Goal: Task Accomplishment & Management: Use online tool/utility

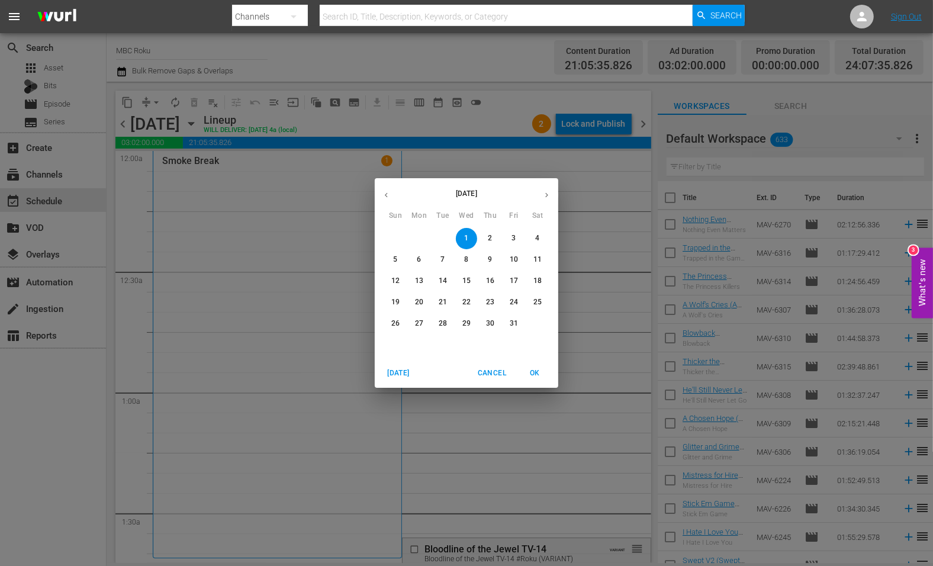
click at [545, 381] on button "OK" at bounding box center [534, 373] width 38 height 20
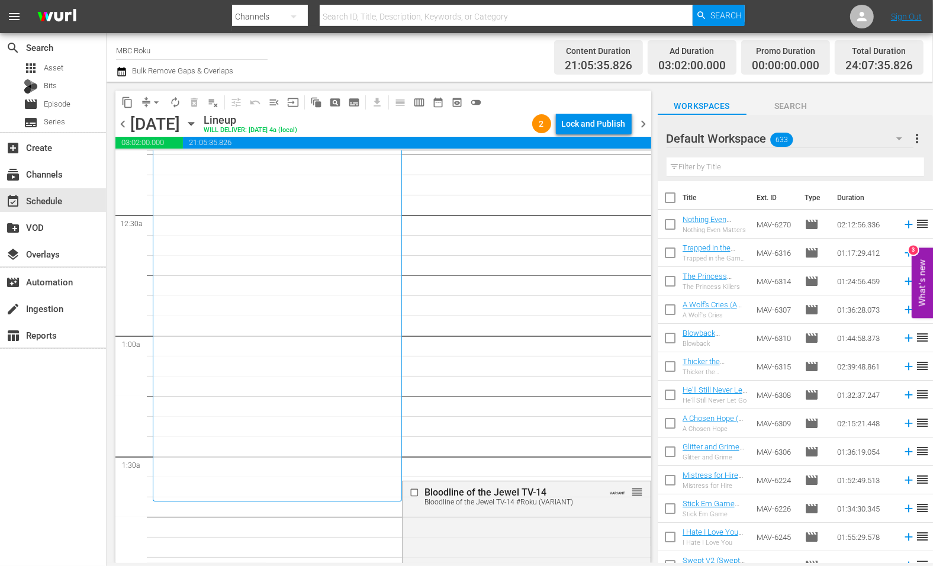
scroll to position [78, 0]
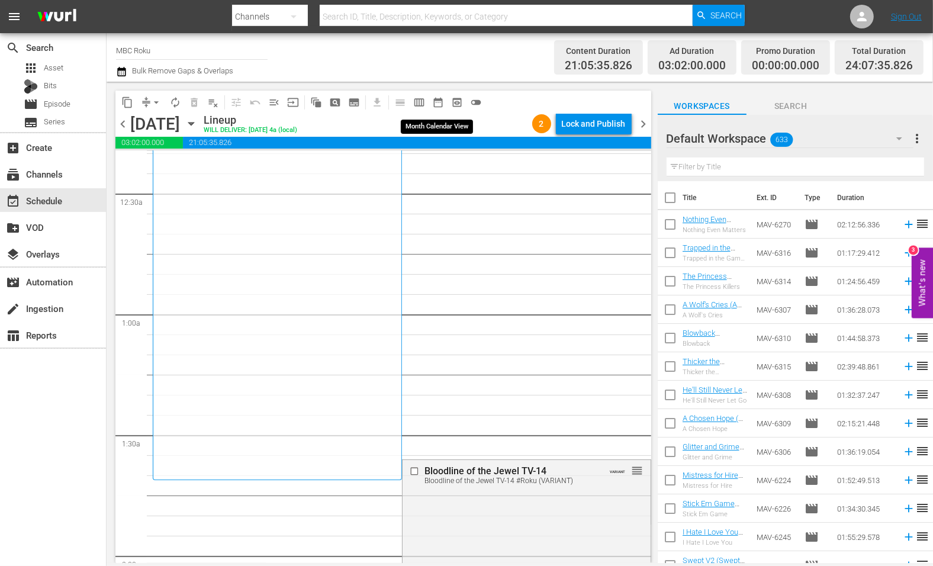
click at [443, 97] on span "date_range_outlined" at bounding box center [438, 102] width 12 height 12
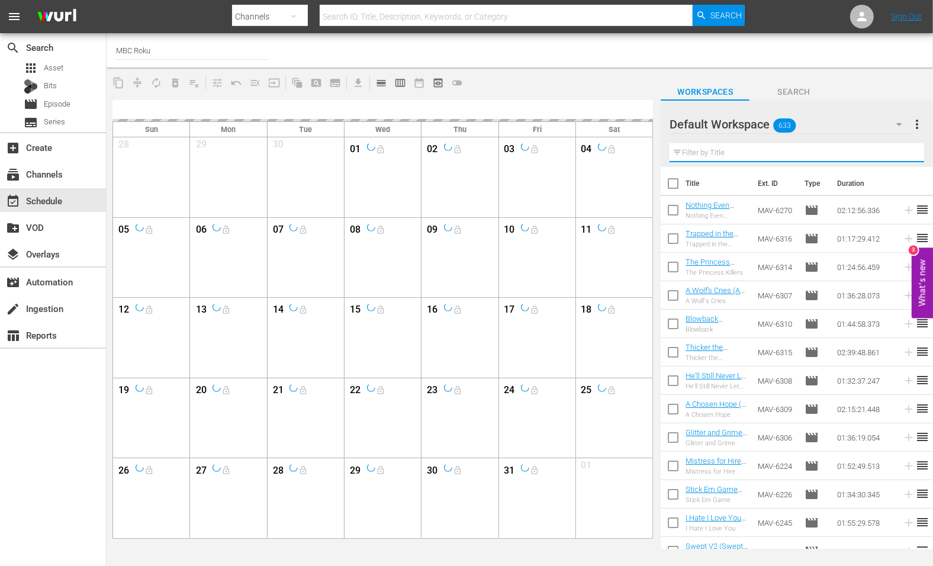
click at [731, 151] on input "text" at bounding box center [796, 152] width 254 height 19
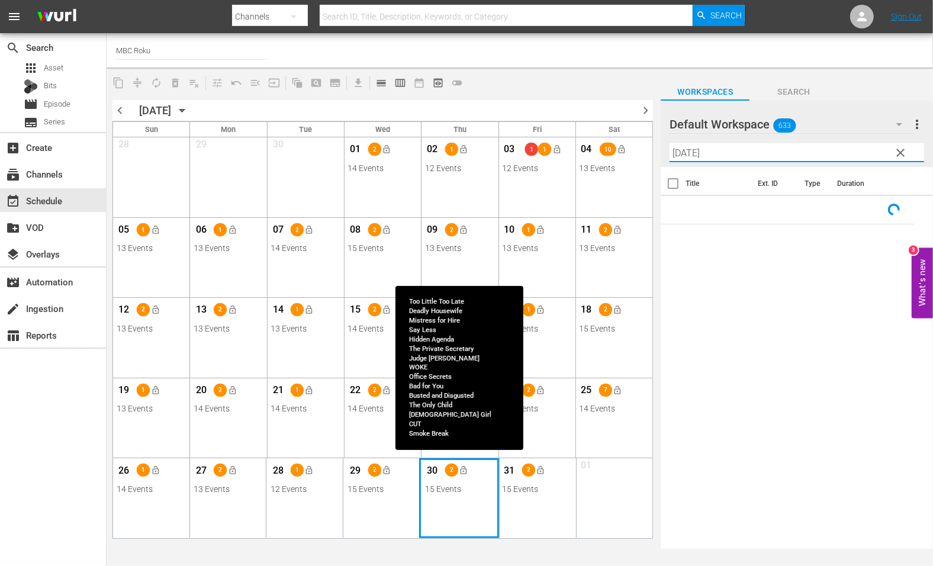
type input "[DATE]"
click at [443, 497] on div "Month View" at bounding box center [459, 498] width 80 height 80
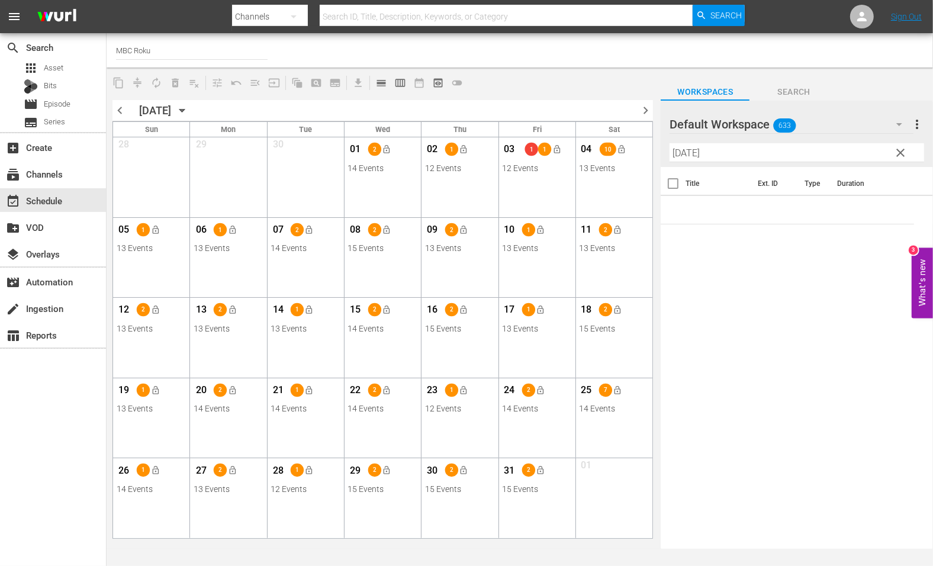
click at [468, 494] on div "30 2 lock_open 15 Events View Lineup Unlock Selected Day Lock Selected Day" at bounding box center [460, 476] width 76 height 37
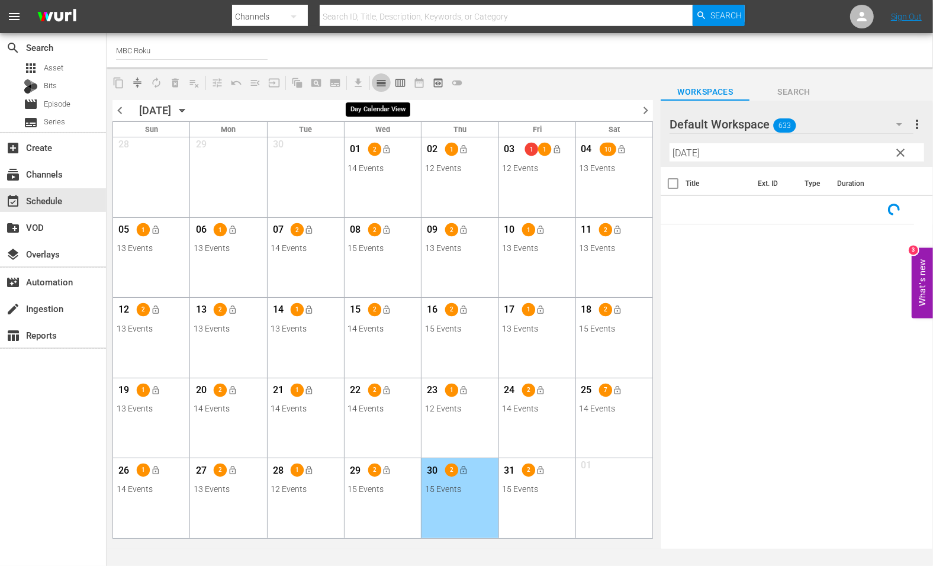
click at [389, 85] on button "calendar_view_day_outlined" at bounding box center [381, 82] width 19 height 19
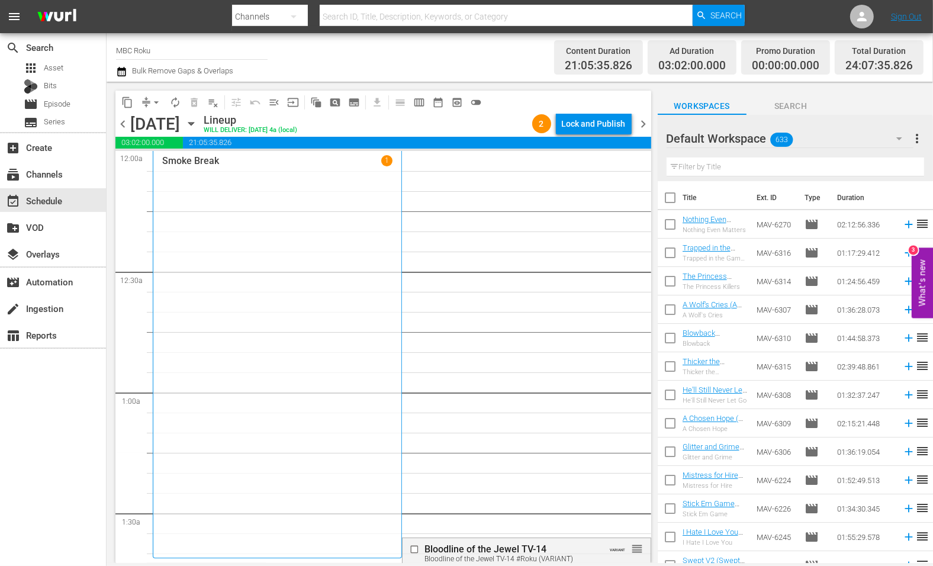
click at [201, 125] on div "[DATE] [DATE]" at bounding box center [165, 124] width 70 height 20
click at [198, 125] on icon "button" at bounding box center [191, 123] width 13 height 13
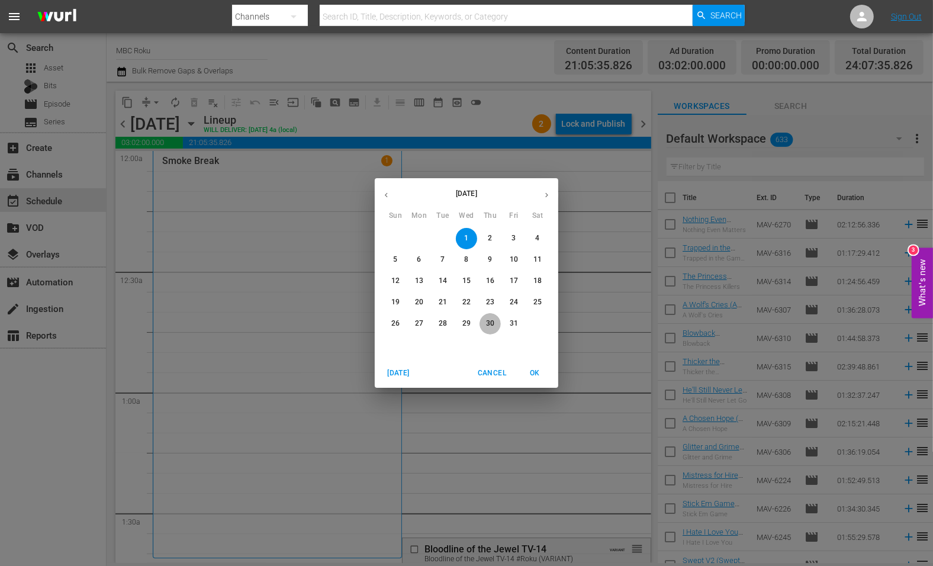
click at [494, 324] on p "30" at bounding box center [490, 323] width 8 height 10
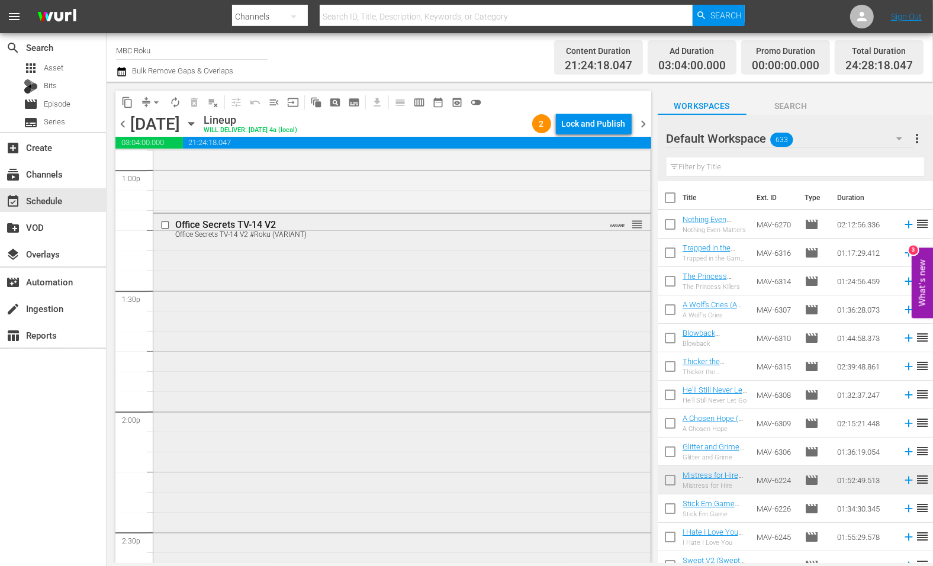
scroll to position [3130, 0]
click at [168, 215] on input "checkbox" at bounding box center [166, 216] width 12 height 10
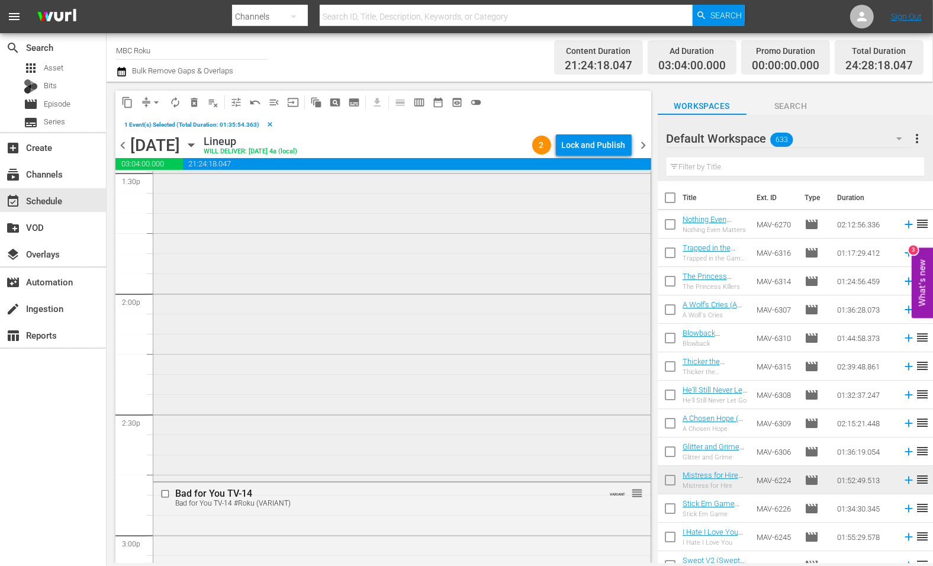
scroll to position [3407, 0]
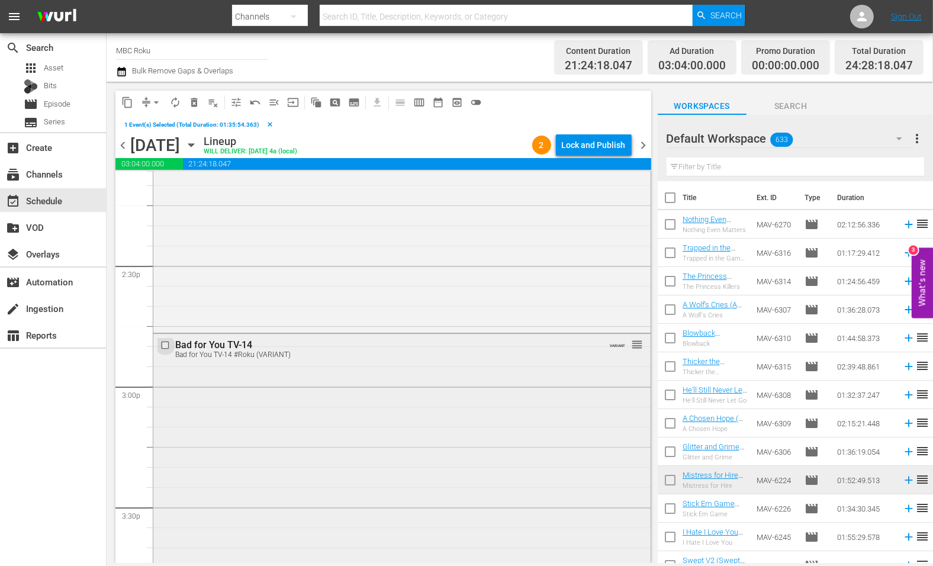
click at [167, 344] on input "checkbox" at bounding box center [166, 345] width 12 height 10
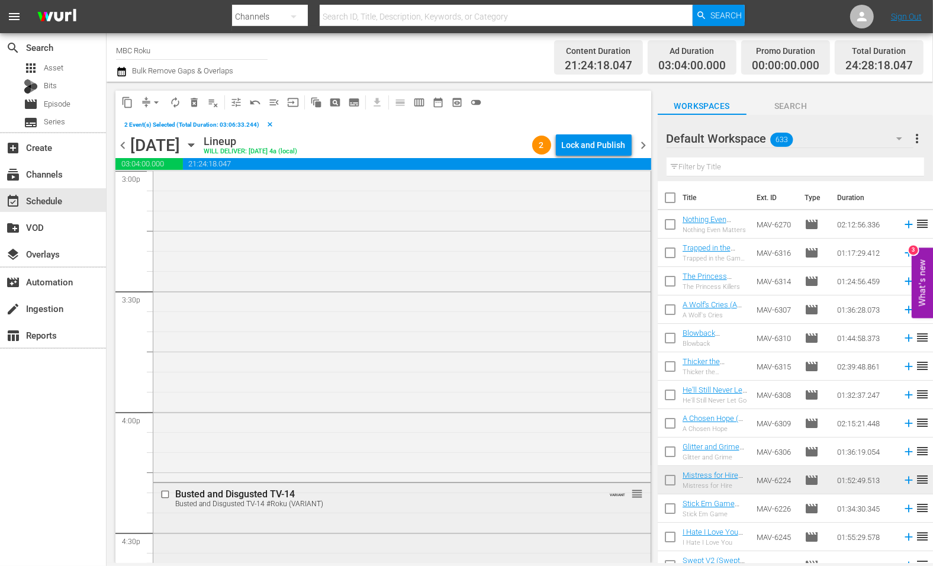
click at [163, 492] on input "checkbox" at bounding box center [166, 494] width 12 height 10
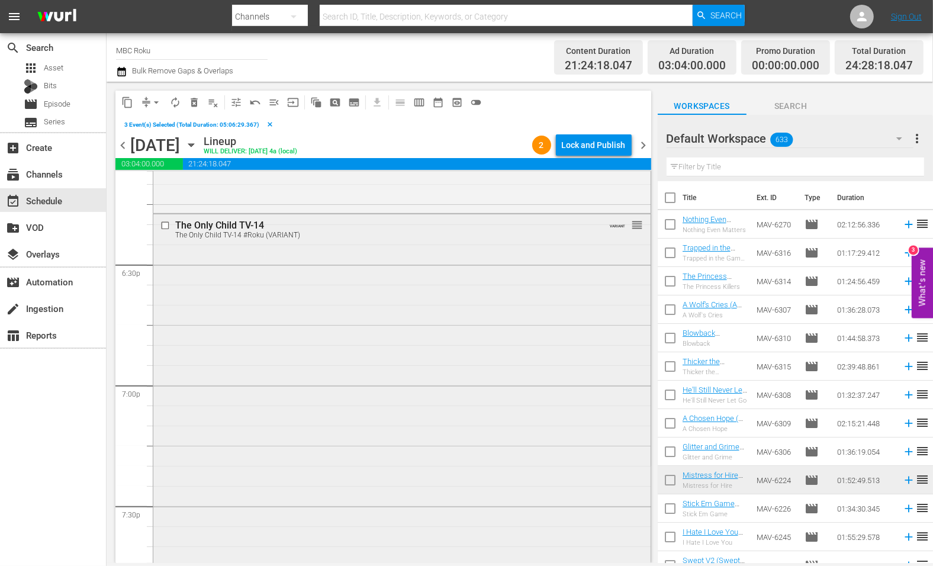
scroll to position [4590, 0]
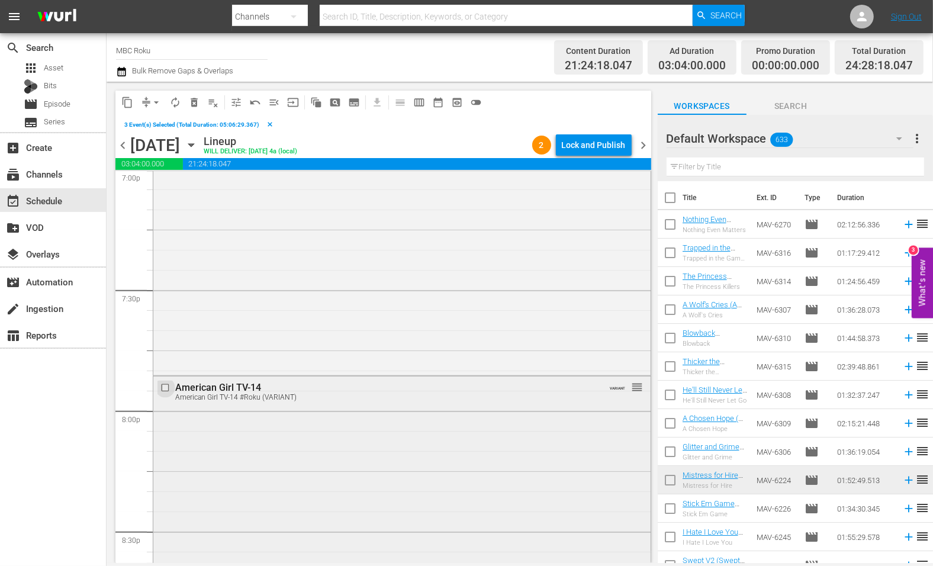
click at [169, 386] on input "checkbox" at bounding box center [166, 388] width 12 height 10
click at [165, 360] on input "checkbox" at bounding box center [166, 361] width 12 height 10
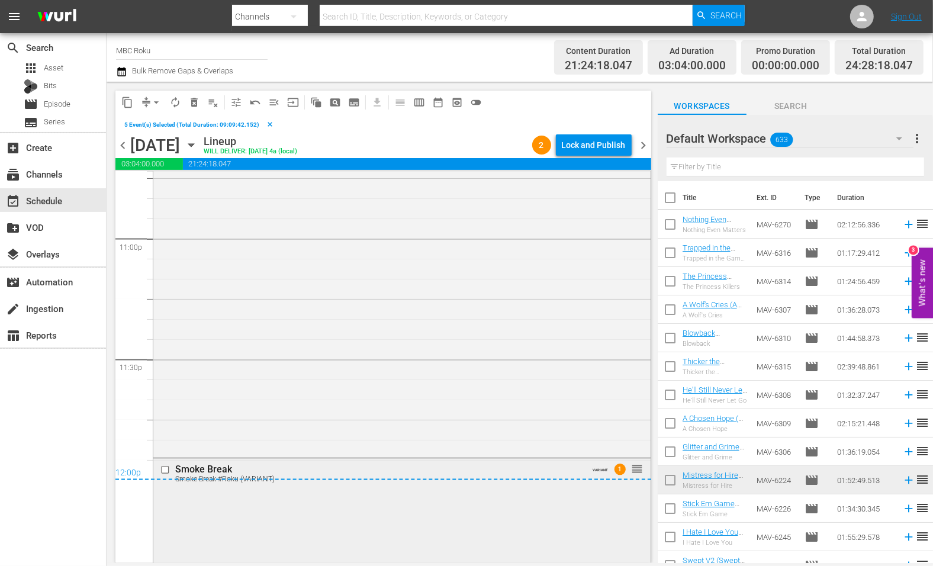
scroll to position [5664, 0]
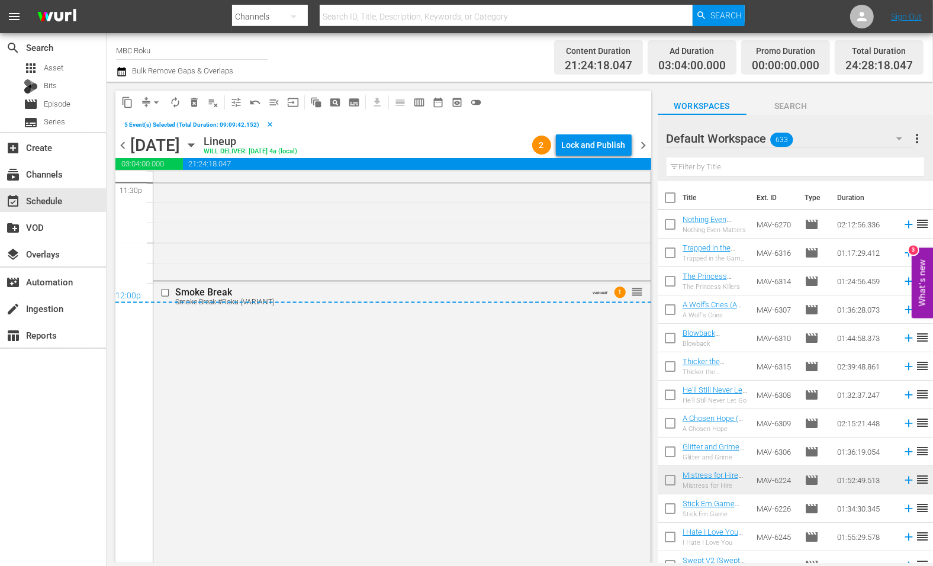
click at [167, 293] on div "12:00p" at bounding box center [383, 297] width 536 height 12
click at [166, 293] on div "12:00p" at bounding box center [383, 297] width 536 height 12
click at [193, 99] on span "delete_forever_outlined" at bounding box center [194, 102] width 12 height 12
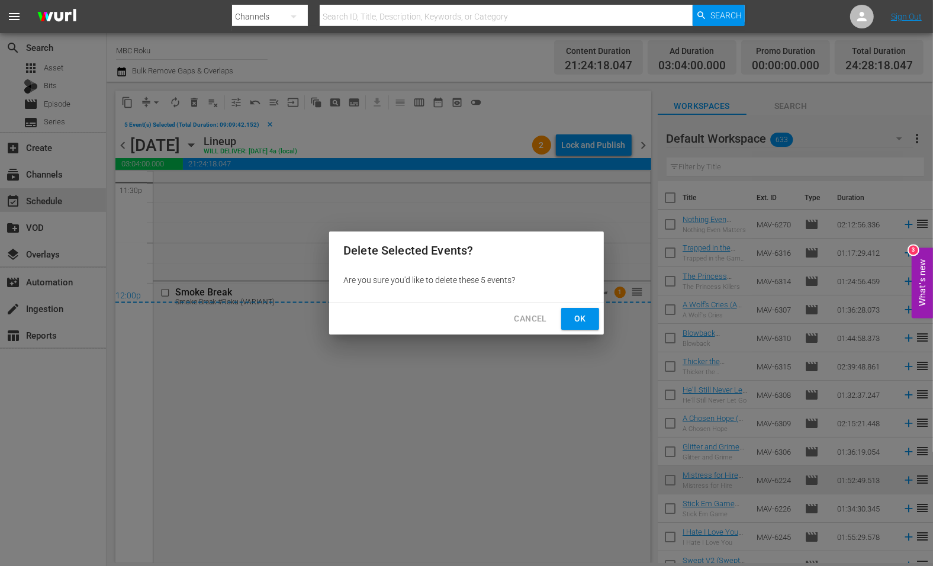
click at [571, 323] on span "Ok" at bounding box center [580, 318] width 19 height 15
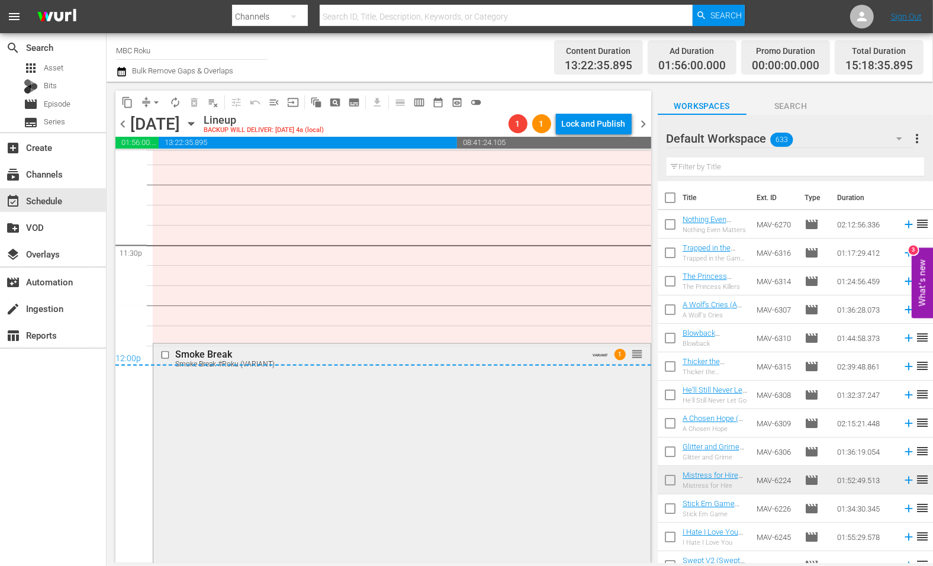
scroll to position [5579, 0]
click at [554, 359] on div "12:00p" at bounding box center [383, 362] width 536 height 12
drag, startPoint x: 469, startPoint y: 355, endPoint x: 311, endPoint y: 359, distance: 158.7
click at [465, 356] on div "12:00p" at bounding box center [383, 362] width 536 height 12
click at [189, 356] on div "12:00p" at bounding box center [383, 362] width 536 height 12
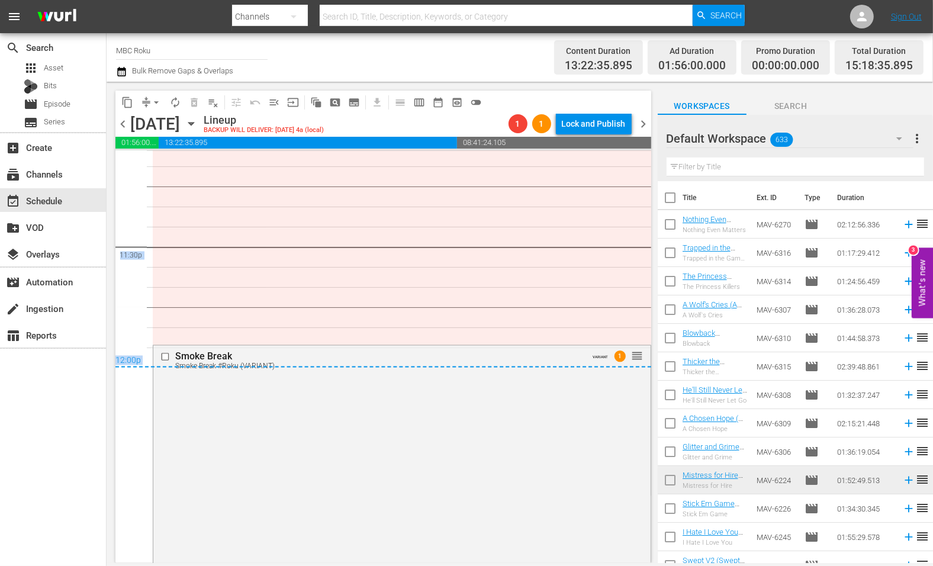
click at [162, 356] on div "12:00p" at bounding box center [383, 362] width 536 height 12
click at [167, 357] on div "12:00p" at bounding box center [383, 362] width 536 height 12
click at [641, 121] on span "chevron_right" at bounding box center [643, 124] width 15 height 15
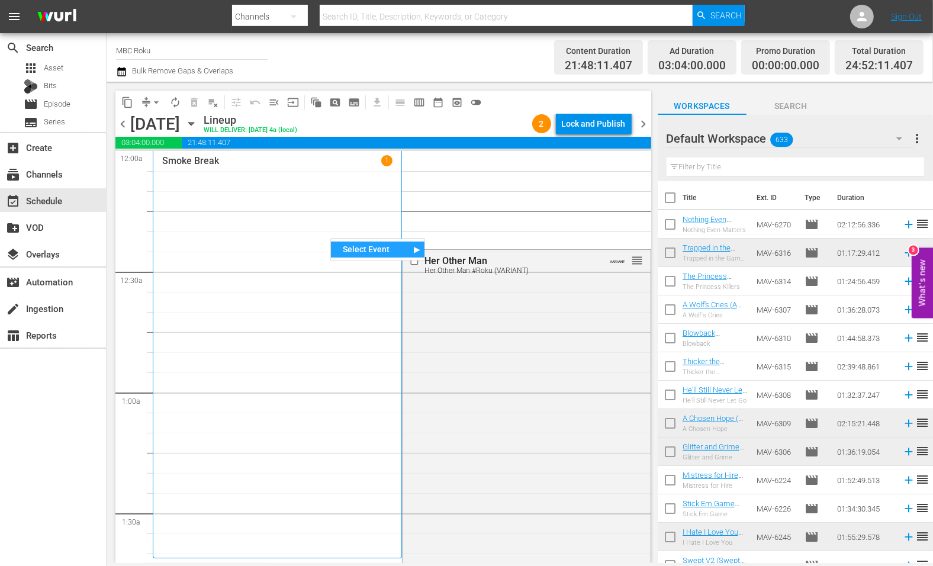
click at [344, 249] on div "Select Event" at bounding box center [378, 249] width 94 height 16
click at [463, 249] on div "Smoke Break" at bounding box center [472, 254] width 94 height 16
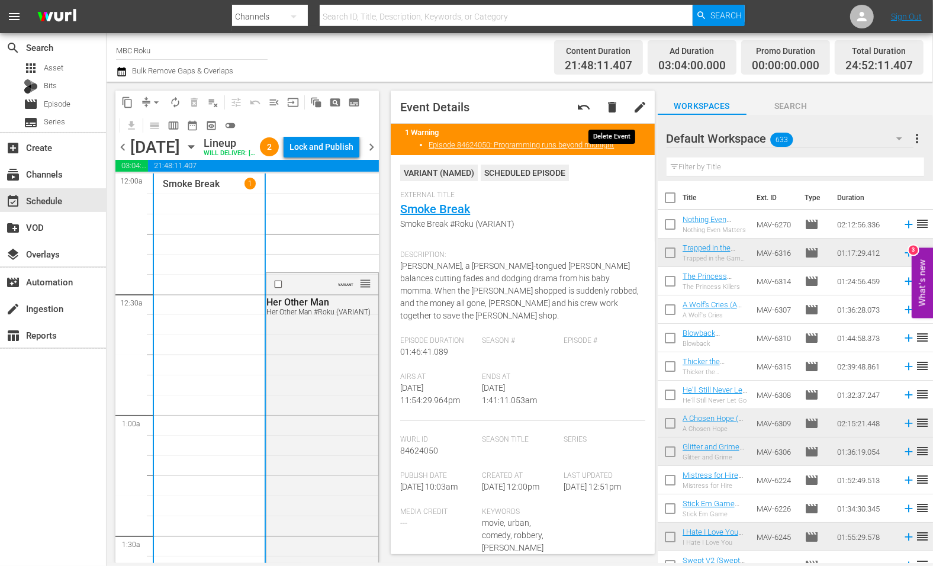
click at [611, 105] on span "delete" at bounding box center [612, 107] width 14 height 14
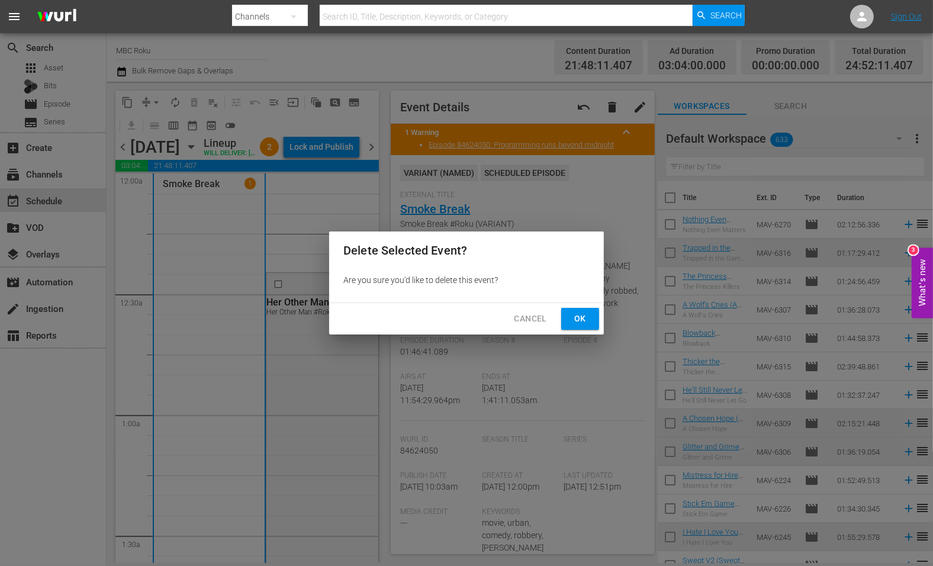
click at [569, 310] on button "Ok" at bounding box center [580, 319] width 38 height 22
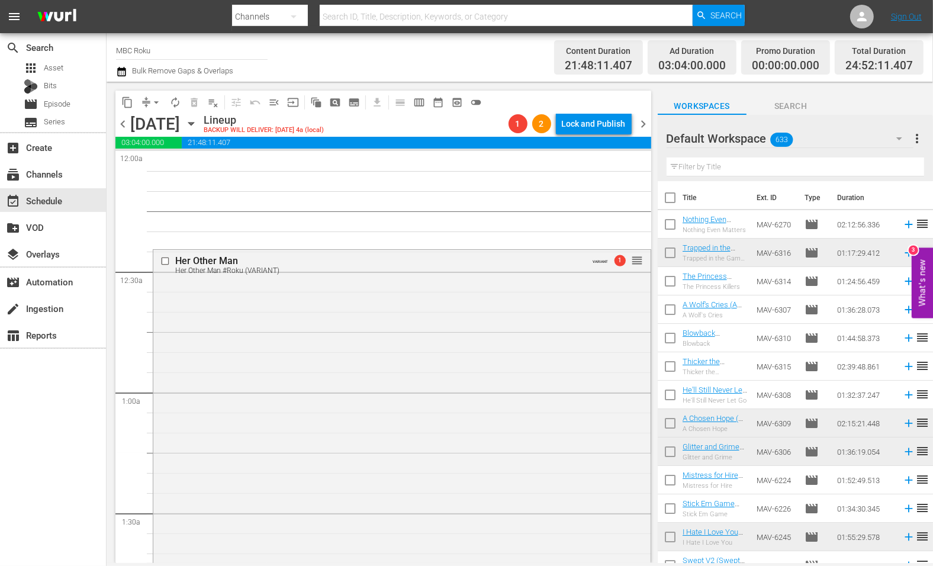
click at [124, 124] on span "chevron_left" at bounding box center [122, 124] width 15 height 15
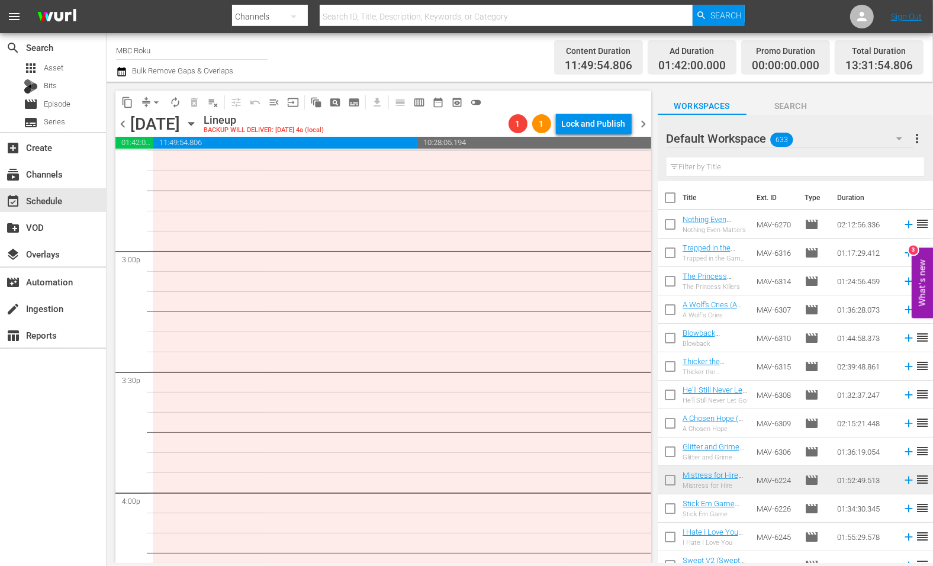
scroll to position [3524, 0]
click at [154, 103] on span "arrow_drop_down" at bounding box center [156, 102] width 12 height 12
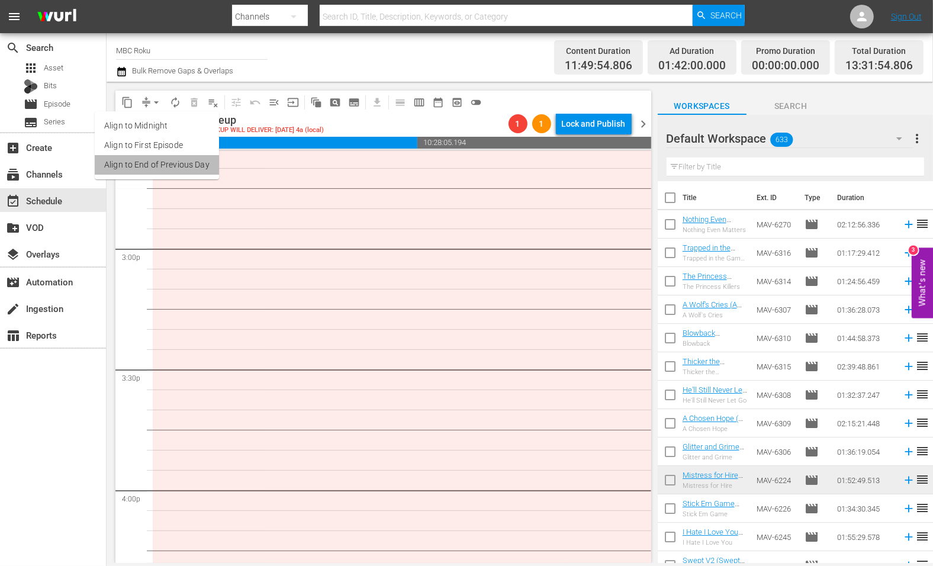
click at [160, 162] on li "Align to End of Previous Day" at bounding box center [157, 165] width 124 height 20
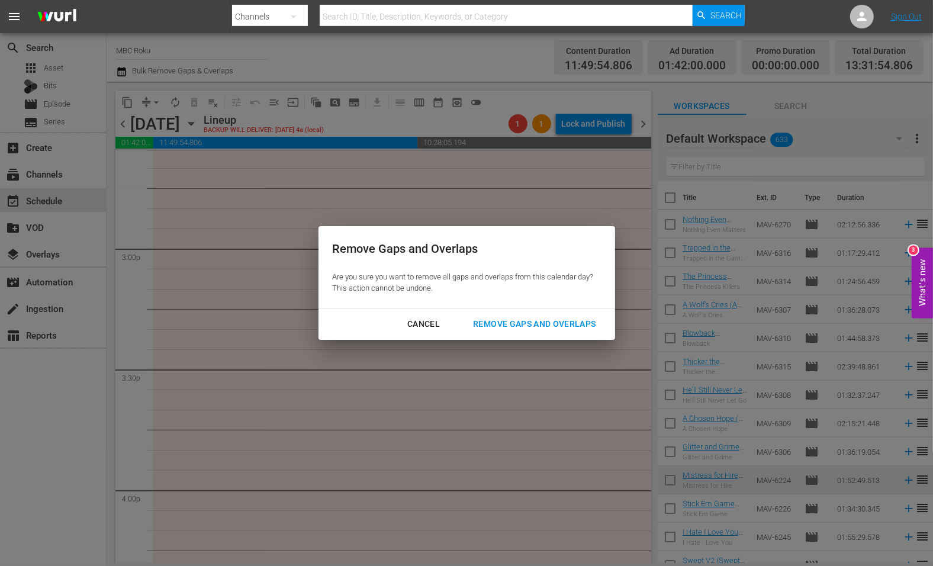
click at [540, 322] on div "Remove Gaps and Overlaps" at bounding box center [533, 324] width 141 height 15
